Goal: Information Seeking & Learning: Learn about a topic

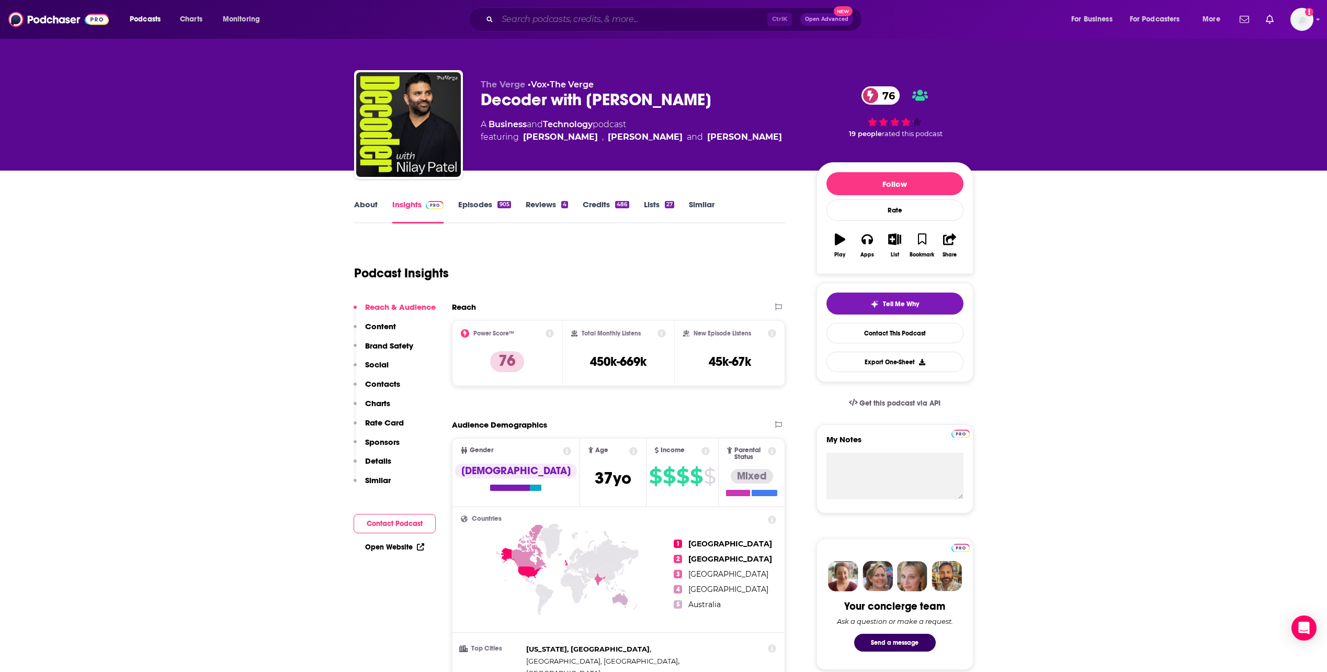
click at [552, 17] on input "Search podcasts, credits, & more..." at bounding box center [632, 19] width 270 height 17
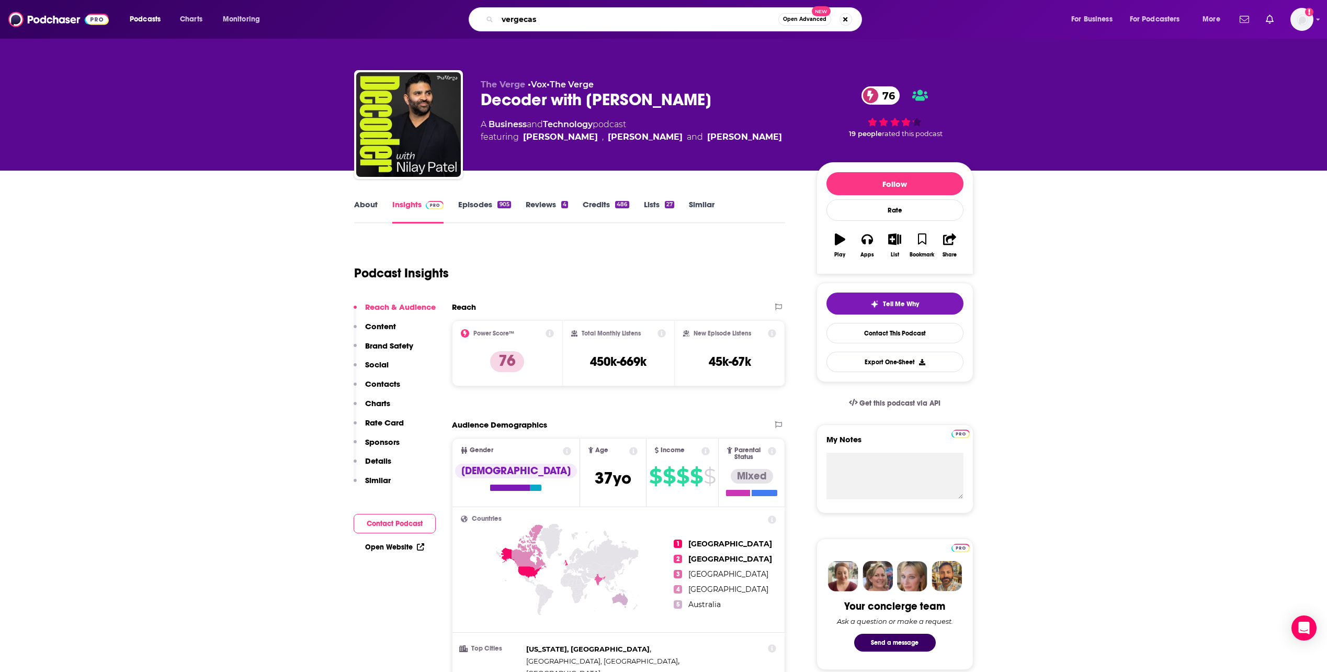
type input "vergecast"
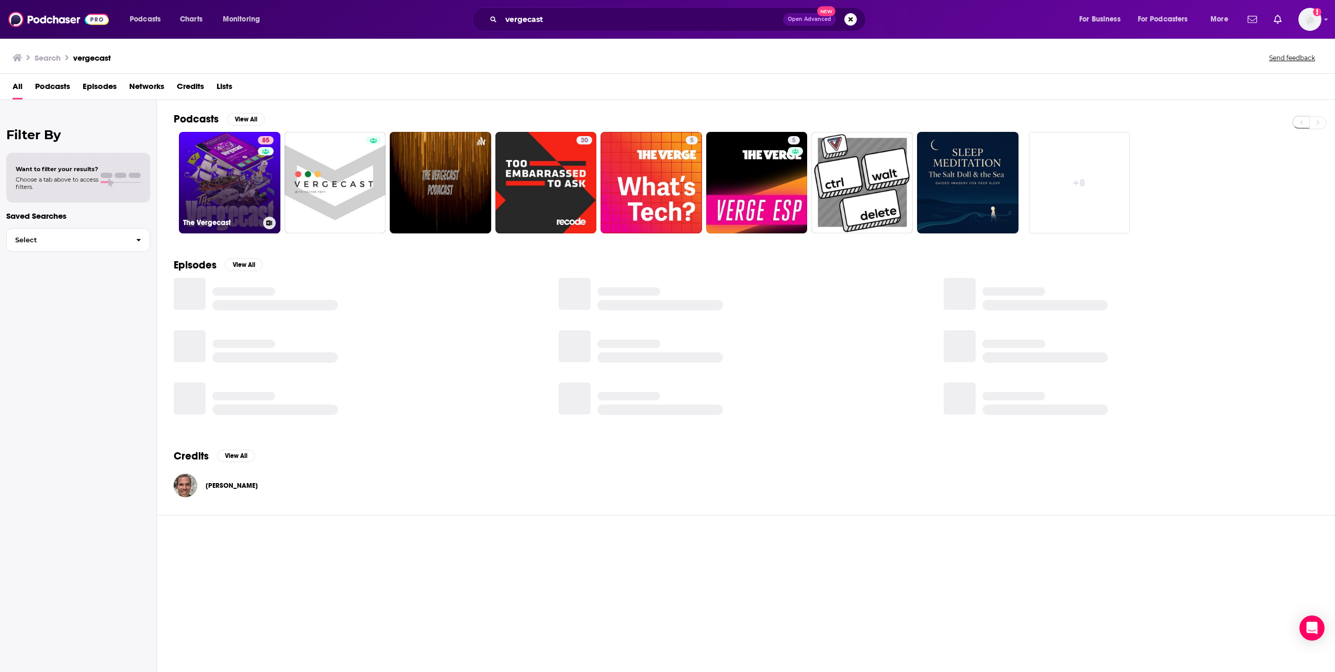
click at [263, 171] on div "85" at bounding box center [267, 176] width 18 height 81
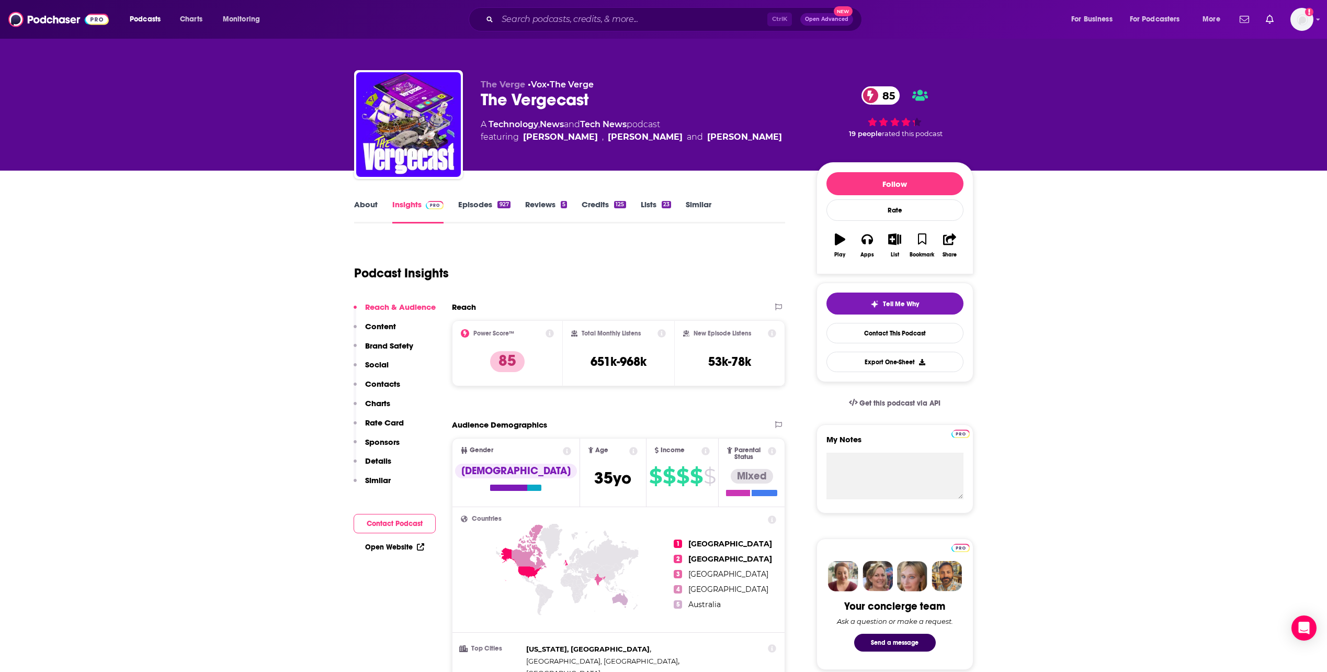
click at [572, 28] on div "Ctrl K Open Advanced New" at bounding box center [665, 19] width 393 height 24
click at [568, 24] on input "Search podcasts, credits, & more..." at bounding box center [632, 19] width 270 height 17
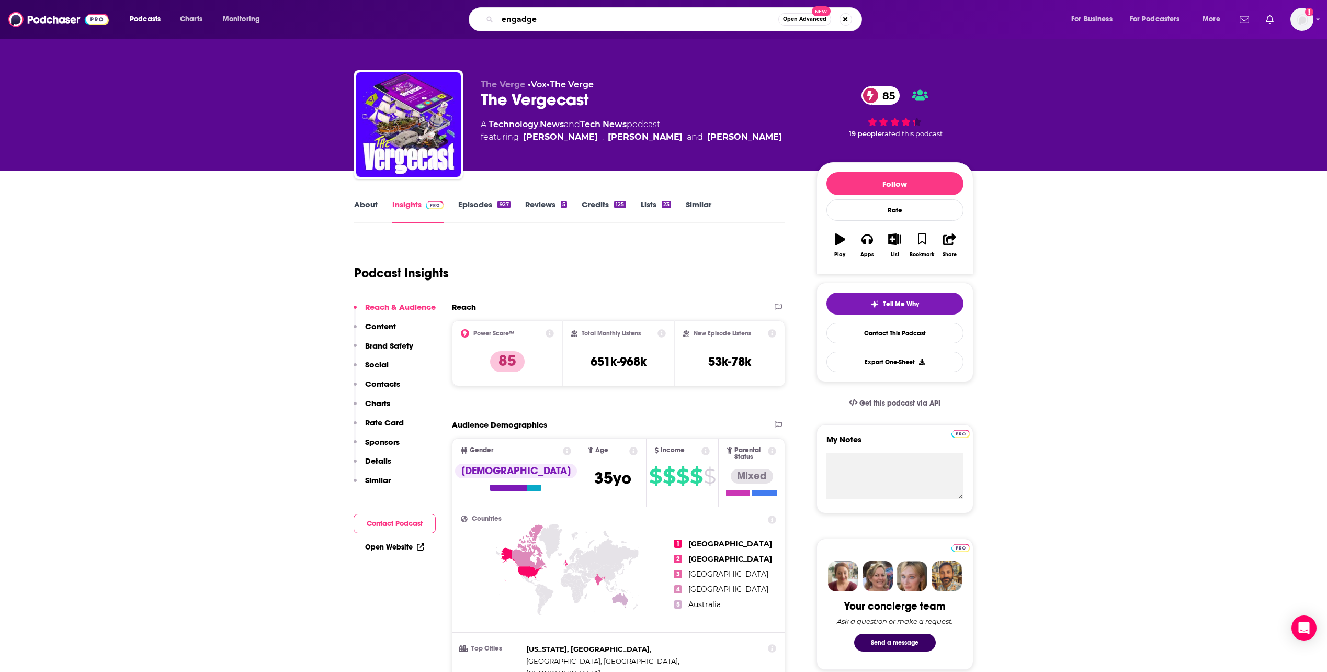
type input "engadget"
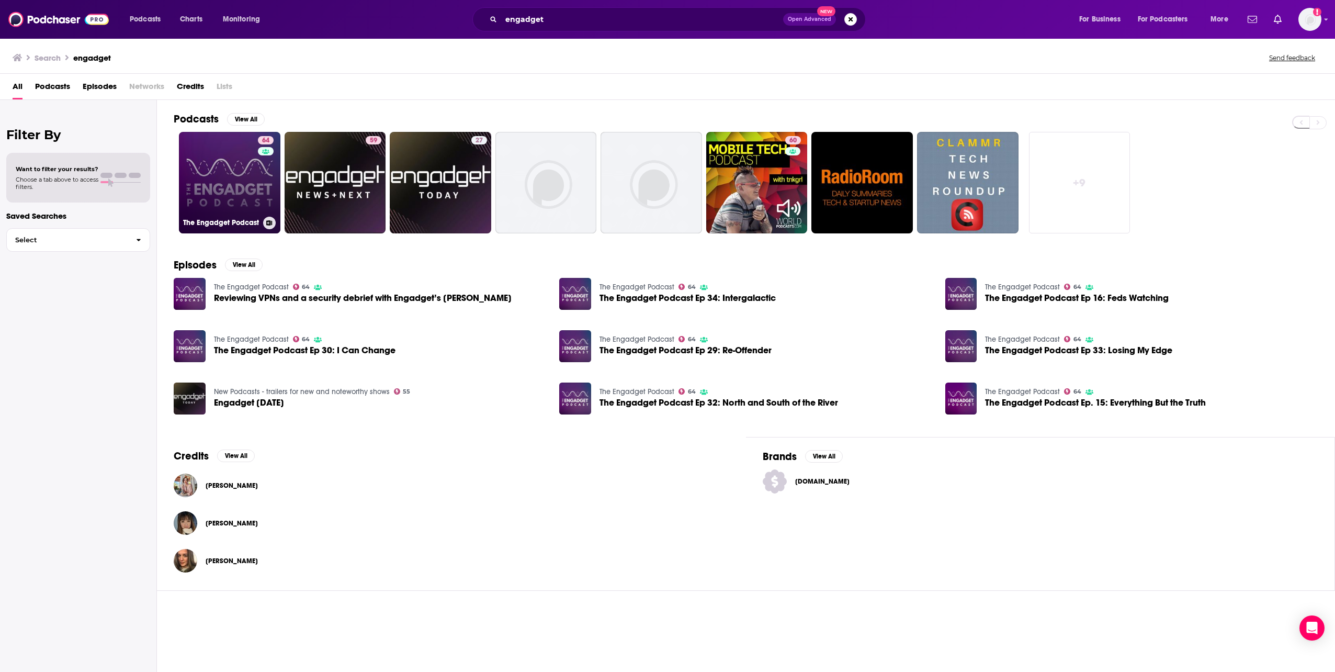
click at [209, 168] on link "64 The Engadget Podcast" at bounding box center [229, 182] width 101 height 101
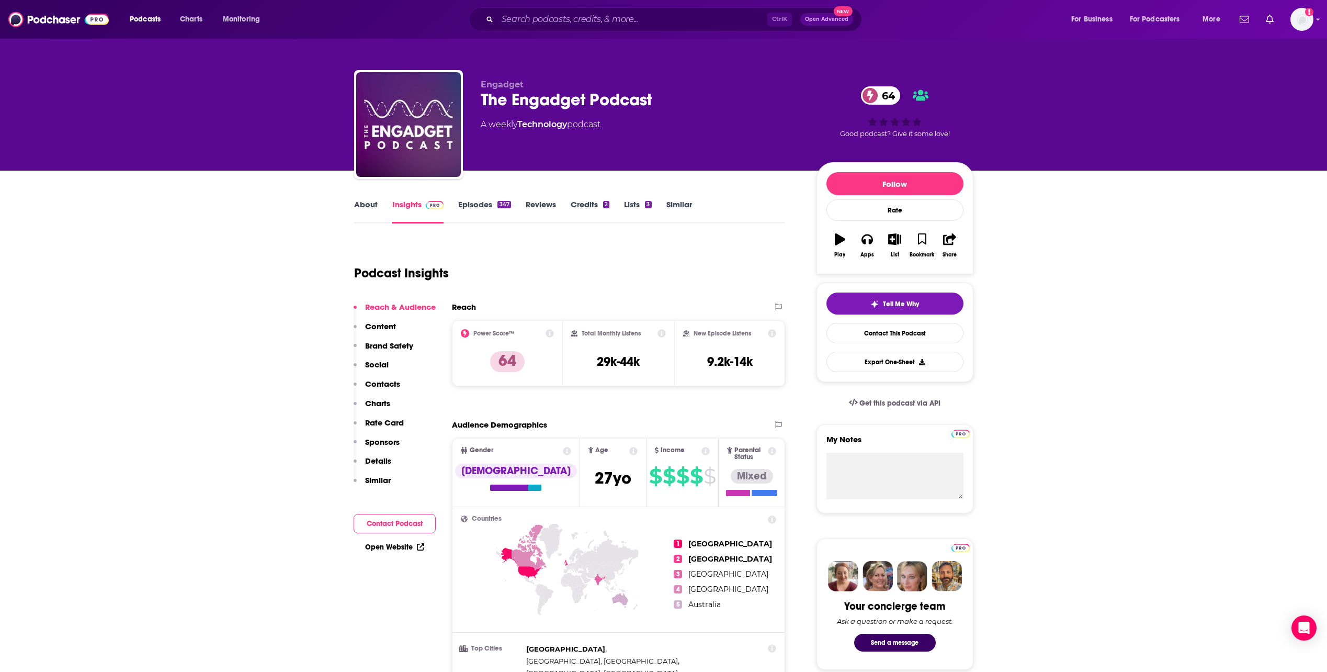
click at [362, 205] on link "About" at bounding box center [366, 211] width 24 height 24
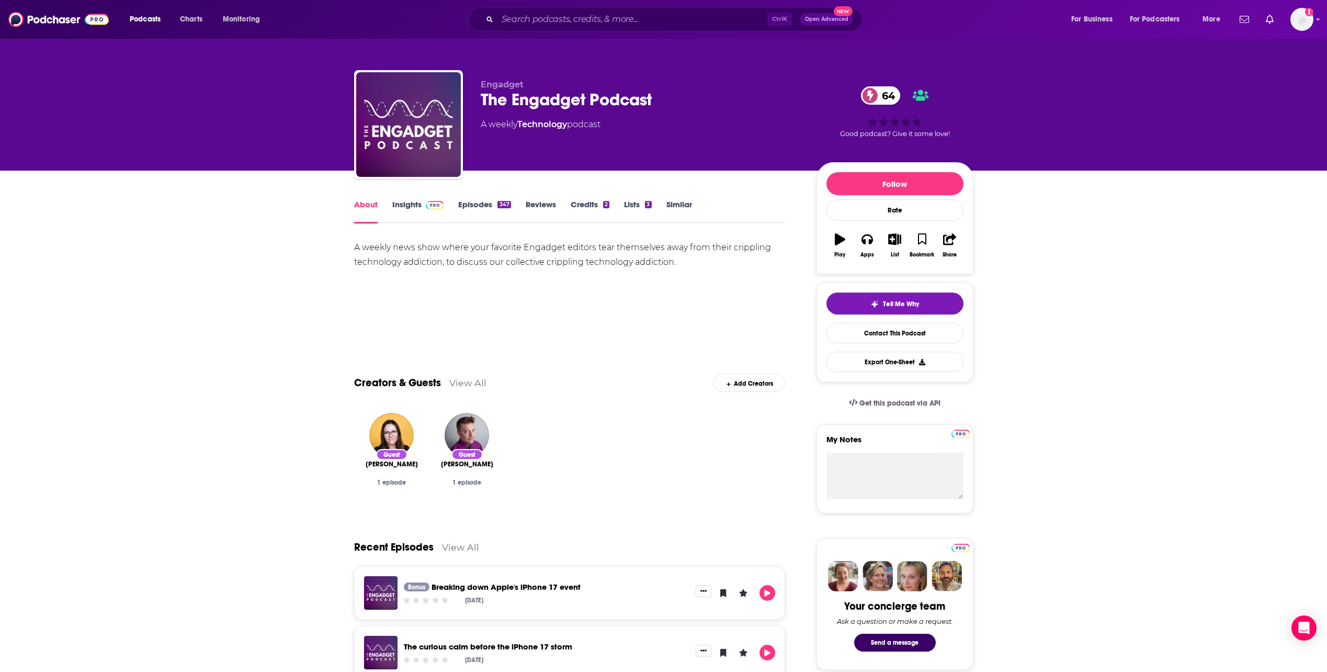
click at [423, 206] on span at bounding box center [433, 204] width 22 height 10
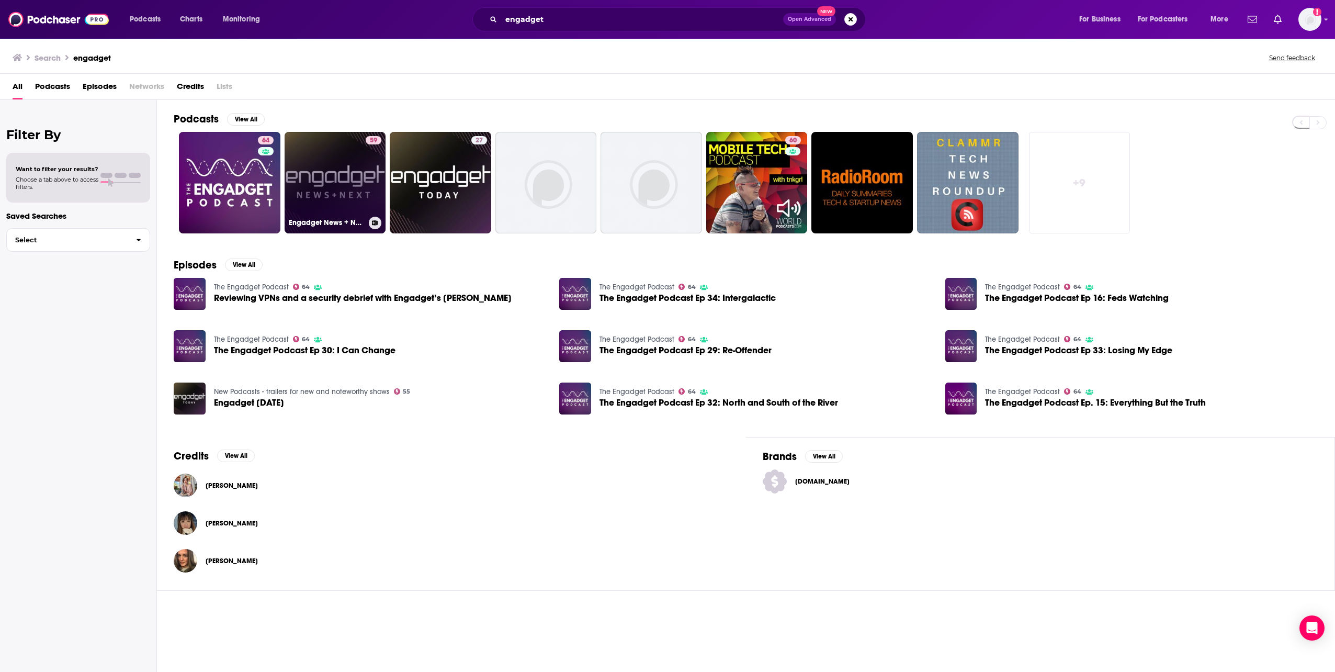
click at [362, 172] on link "59 Engadget News + Next" at bounding box center [335, 182] width 101 height 101
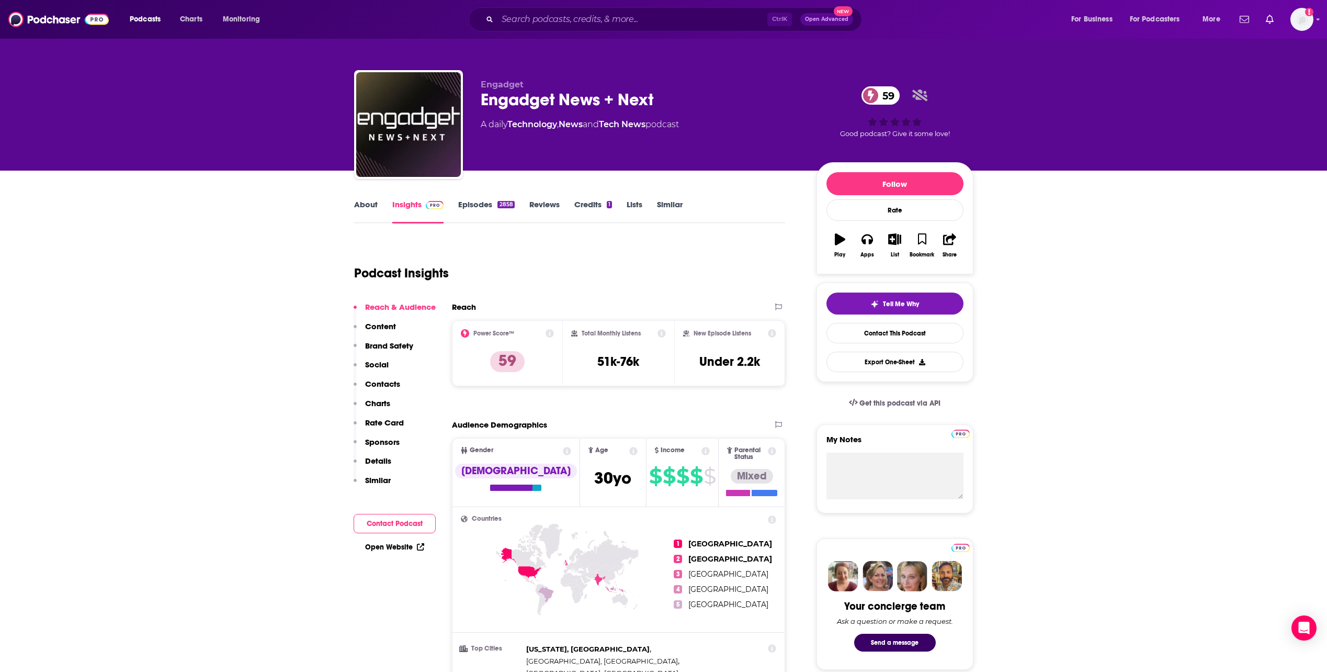
click at [369, 205] on link "About" at bounding box center [366, 211] width 24 height 24
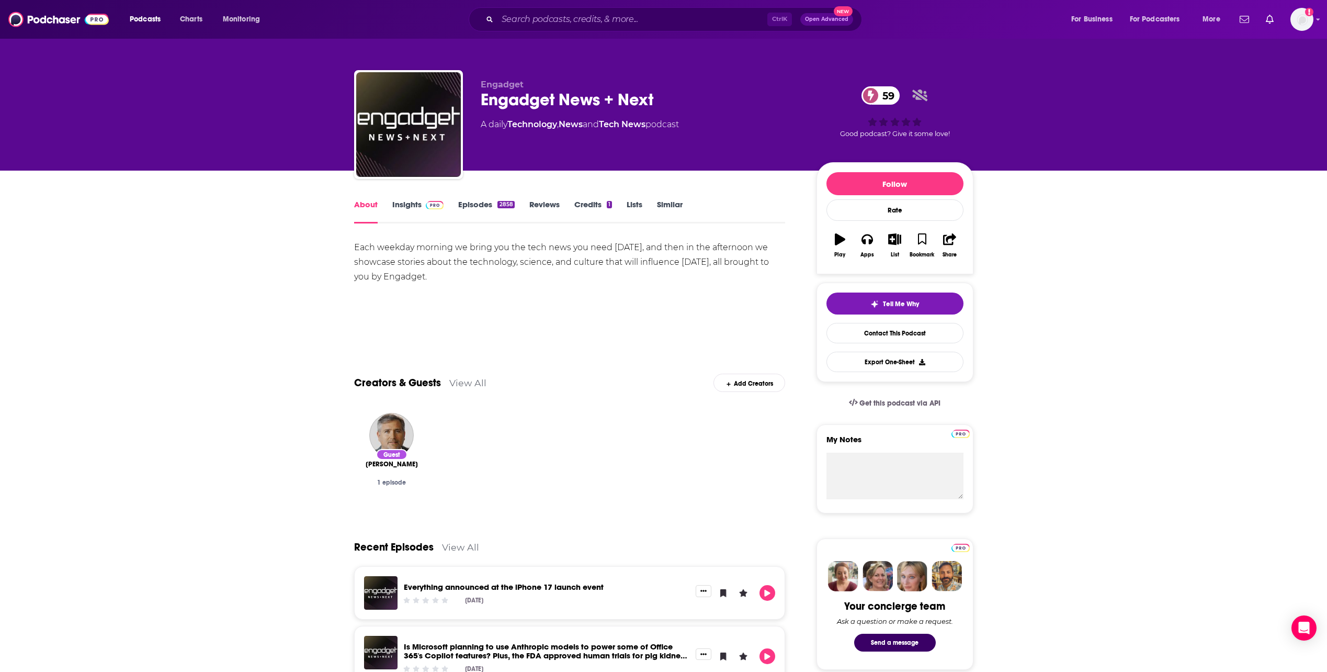
click at [413, 201] on link "Insights" at bounding box center [418, 211] width 52 height 24
